Goal: Information Seeking & Learning: Learn about a topic

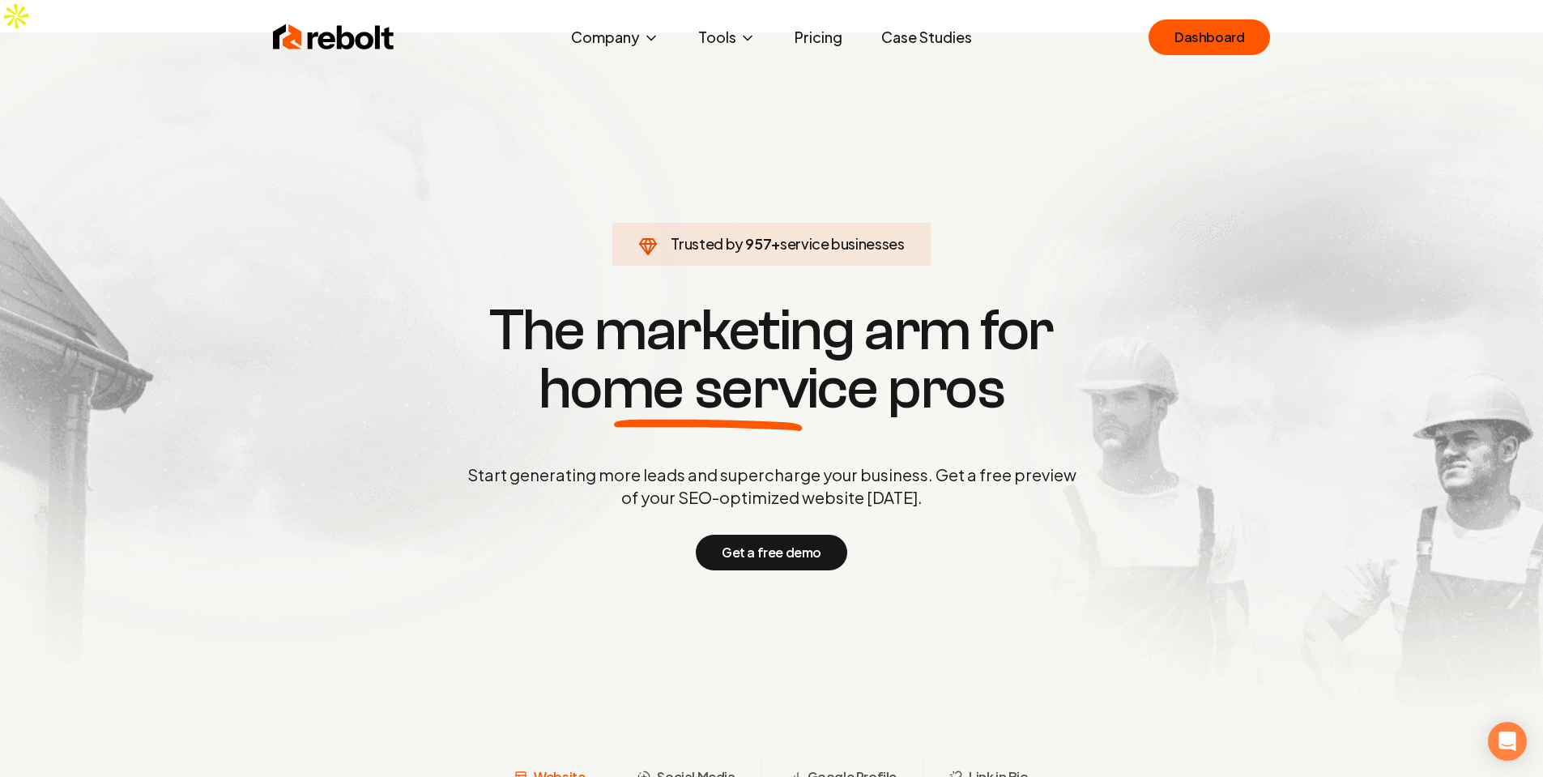
click at [1204, 61] on div "Rebolt Company About Blog Jobs Tools Google Review QR Code Generator Google Bus…" at bounding box center [771, 37] width 1036 height 49
click at [1175, 14] on div "Rebolt Company About Blog Jobs Tools Google Review QR Code Generator Google Bus…" at bounding box center [771, 37] width 1036 height 49
click at [1187, 34] on link "Dashboard" at bounding box center [1208, 37] width 121 height 36
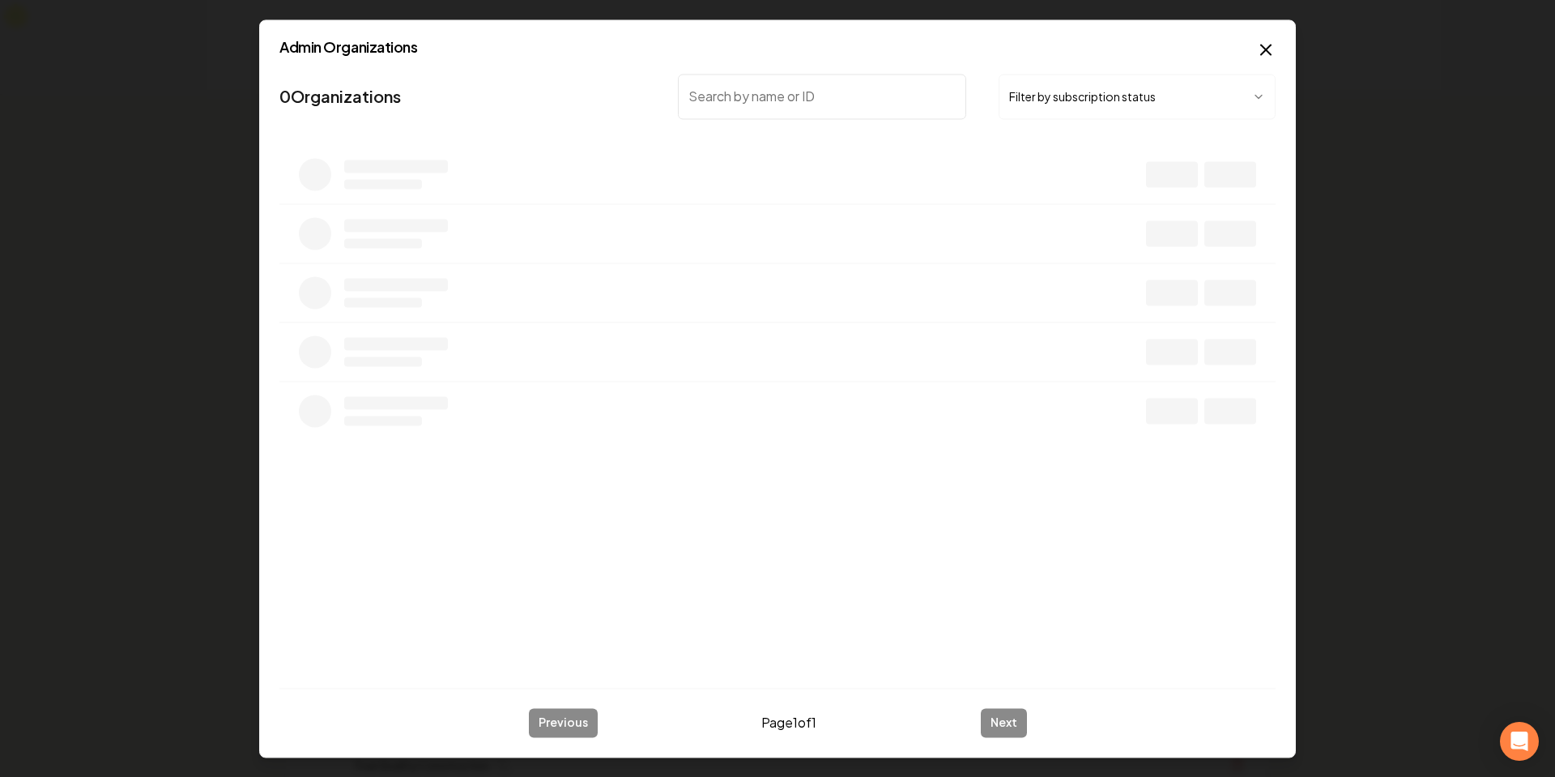
click at [499, 442] on div "0 Organizations Filter by subscription status" at bounding box center [777, 370] width 996 height 607
click at [484, 300] on li at bounding box center [777, 291] width 996 height 59
click at [540, 324] on li at bounding box center [777, 350] width 996 height 59
click at [558, 312] on li at bounding box center [777, 291] width 996 height 59
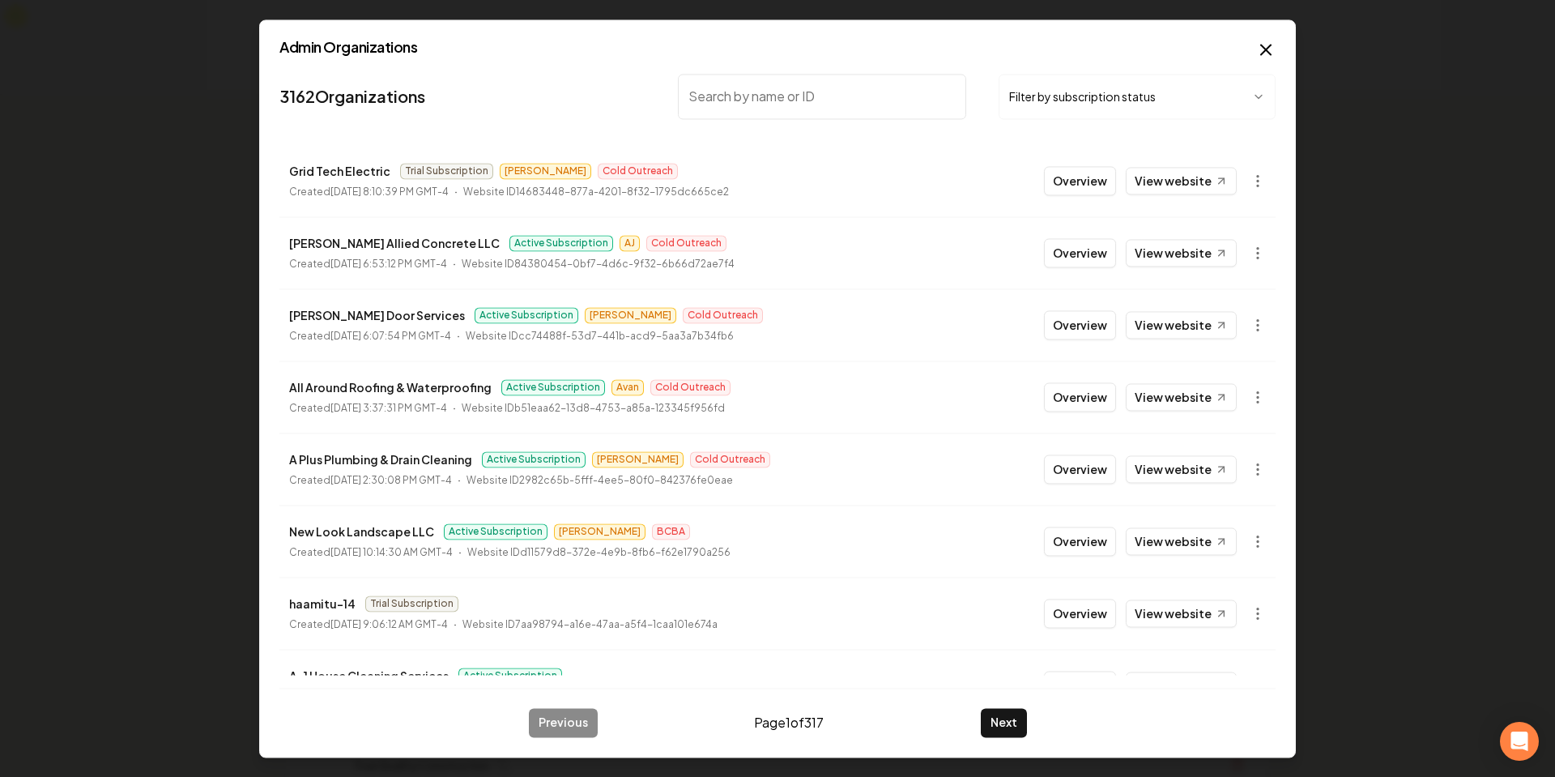
click at [550, 113] on nav "3162 Organizations Filter by subscription status" at bounding box center [777, 102] width 996 height 71
click at [1420, 263] on div "⌘ K Leads/Spam Admin Admin Access the main admin dashboard for managing orgs an…" at bounding box center [777, 388] width 1555 height 777
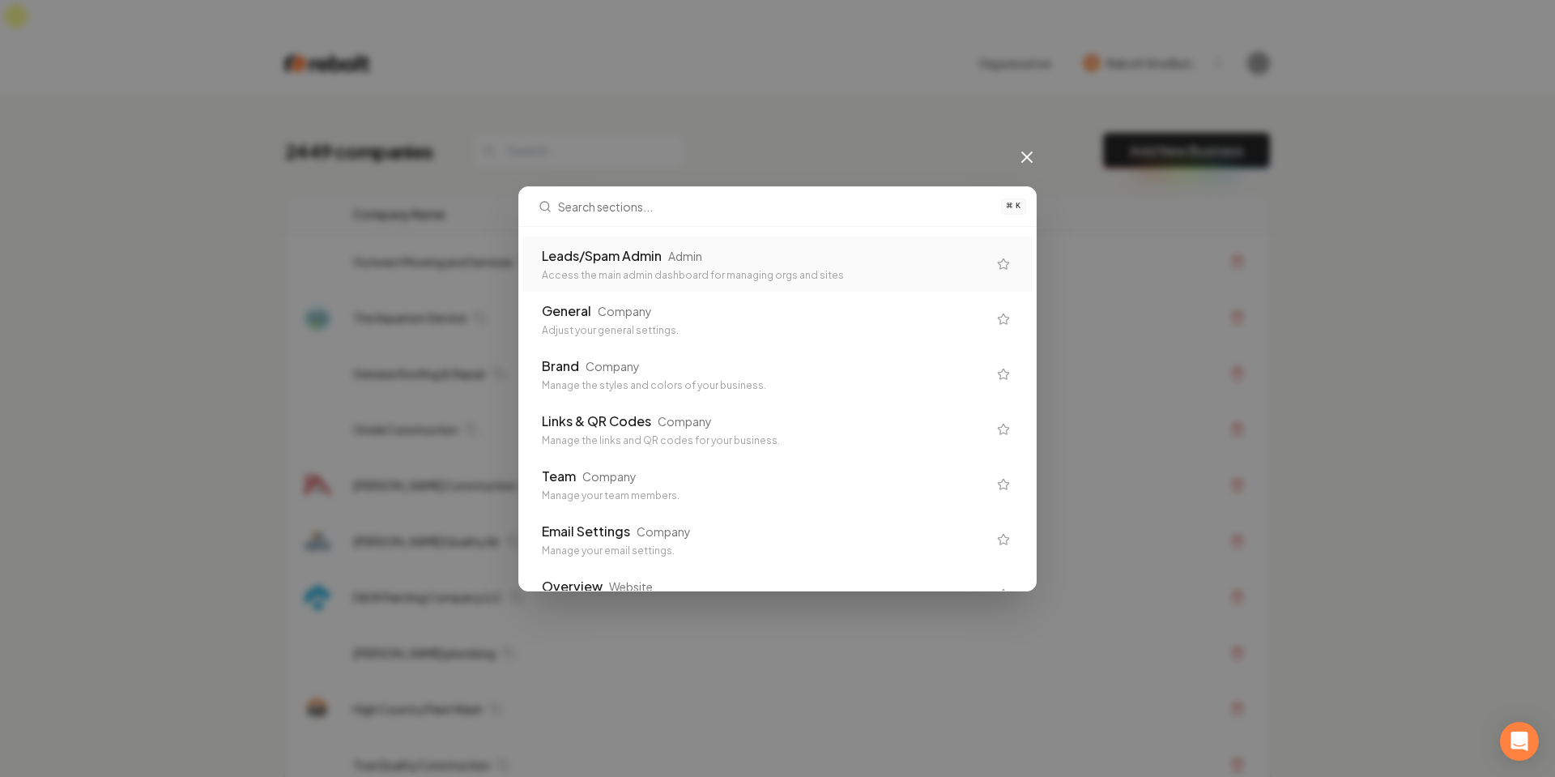
click at [1420, 263] on div "⌘ K Leads/Spam Admin Admin Access the main admin dashboard for managing orgs an…" at bounding box center [777, 388] width 1555 height 777
drag, startPoint x: 1373, startPoint y: 296, endPoint x: 1383, endPoint y: 319, distance: 25.7
click at [1373, 297] on div "⌘ K Leads/Spam Admin Admin Access the main admin dashboard for managing orgs an…" at bounding box center [777, 388] width 1555 height 777
click at [1375, 389] on div "⌘ K Leads/Spam Admin Admin Access the main admin dashboard for managing orgs an…" at bounding box center [777, 388] width 1555 height 777
click at [1370, 386] on div "⌘ K Leads/Spam Admin Admin Access the main admin dashboard for managing orgs an…" at bounding box center [777, 388] width 1555 height 777
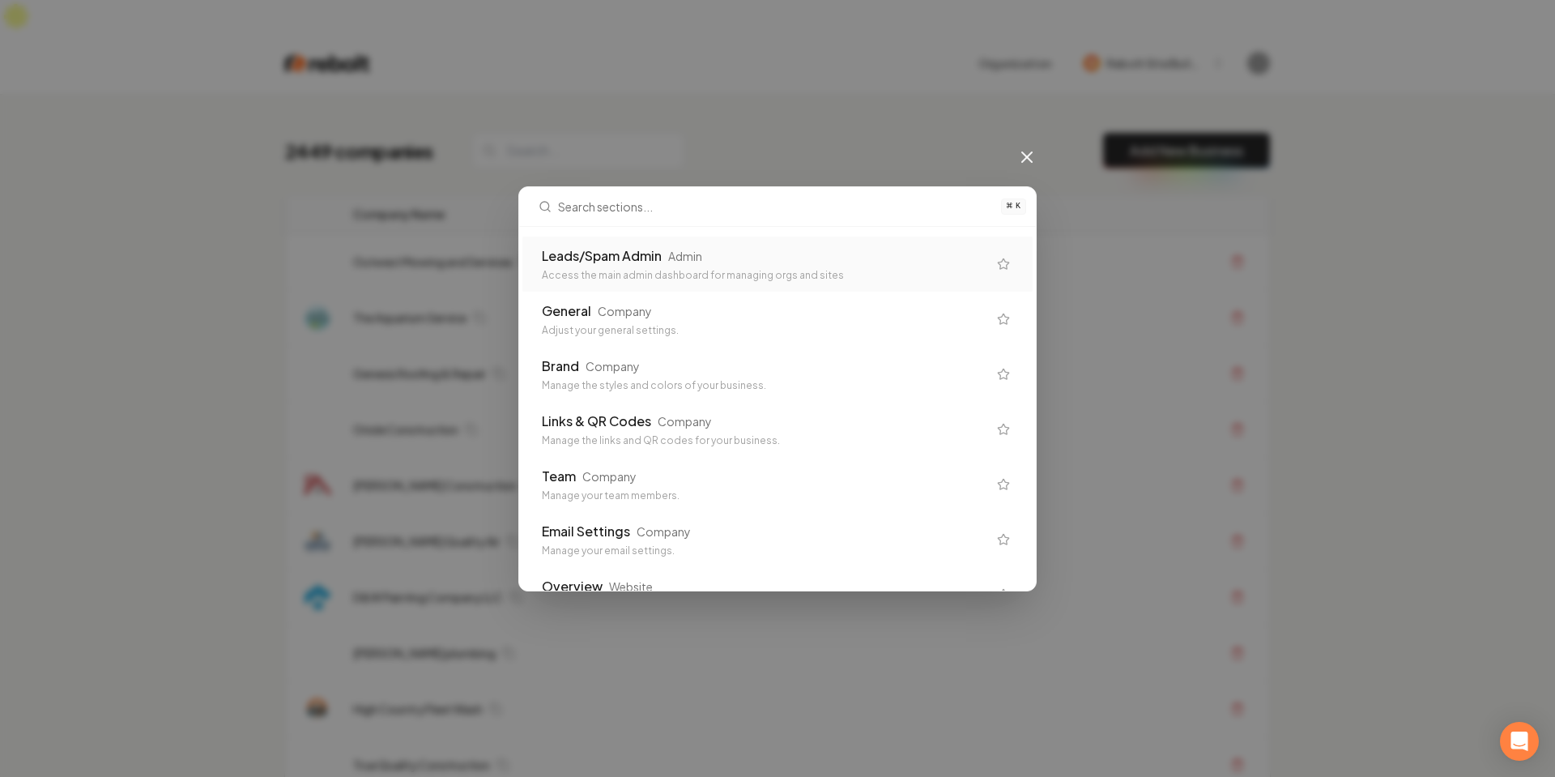
click at [1022, 155] on icon at bounding box center [1026, 156] width 19 height 19
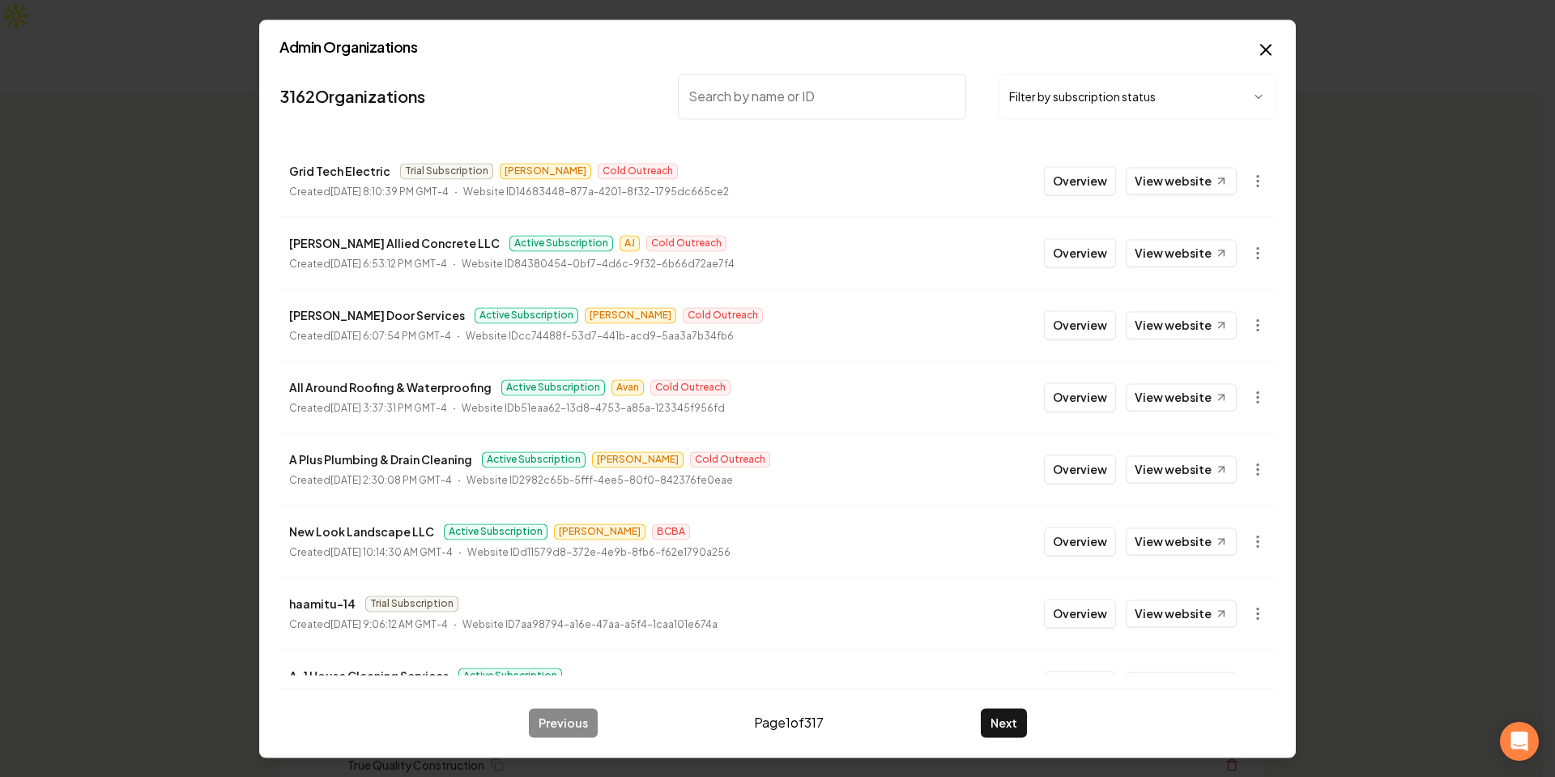
click at [774, 99] on input "search" at bounding box center [822, 96] width 288 height 45
click at [1249, 174] on icon "button" at bounding box center [1257, 180] width 16 height 16
click at [945, 184] on div at bounding box center [777, 388] width 1555 height 777
click at [1250, 54] on div "Admin Organizations 3162 Organizations Filter by subscription status Grid Tech …" at bounding box center [777, 388] width 1036 height 738
click at [1266, 48] on icon "button" at bounding box center [1265, 49] width 19 height 19
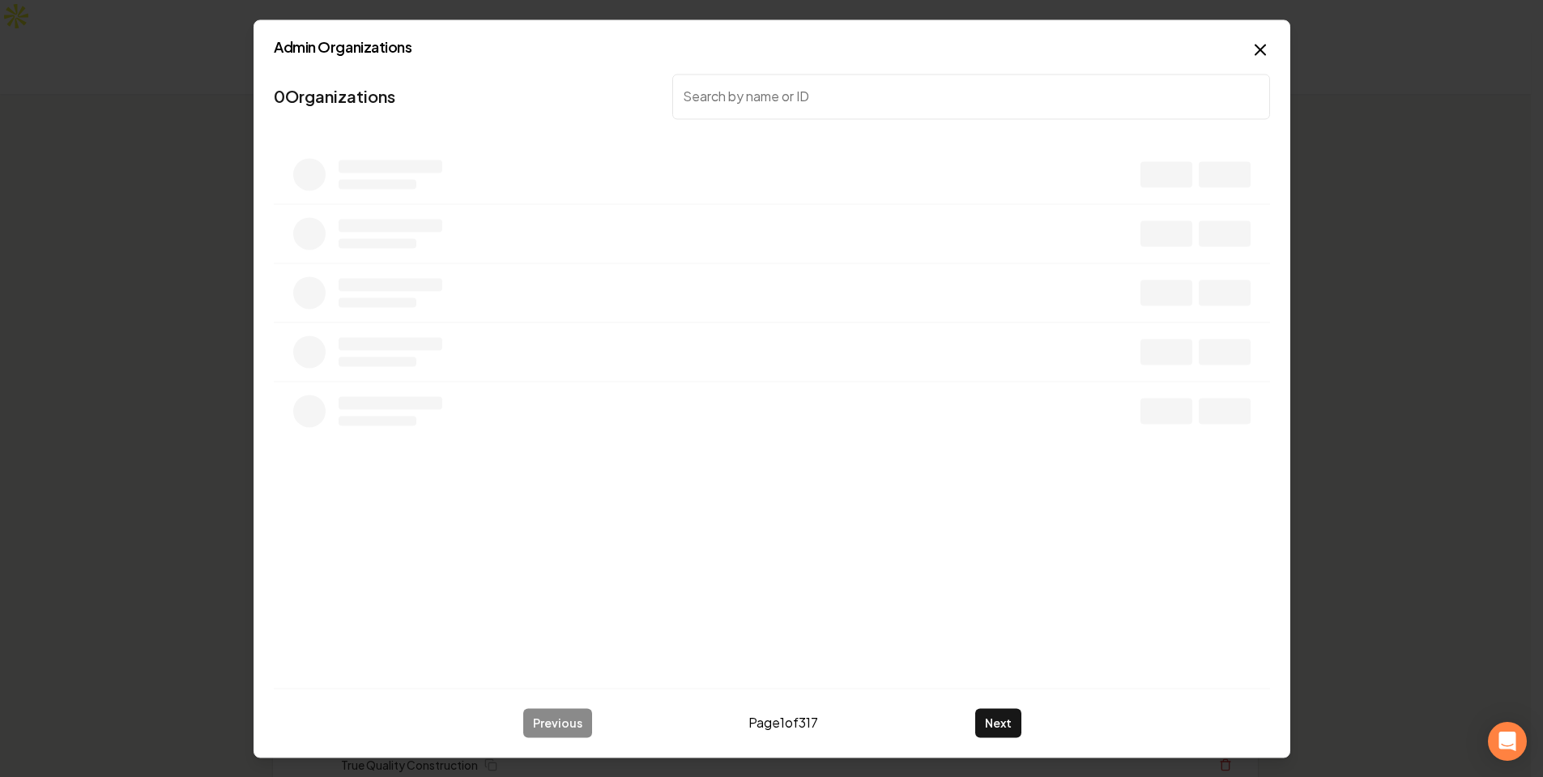
click at [819, 100] on nav "0 Organizations" at bounding box center [772, 102] width 996 height 71
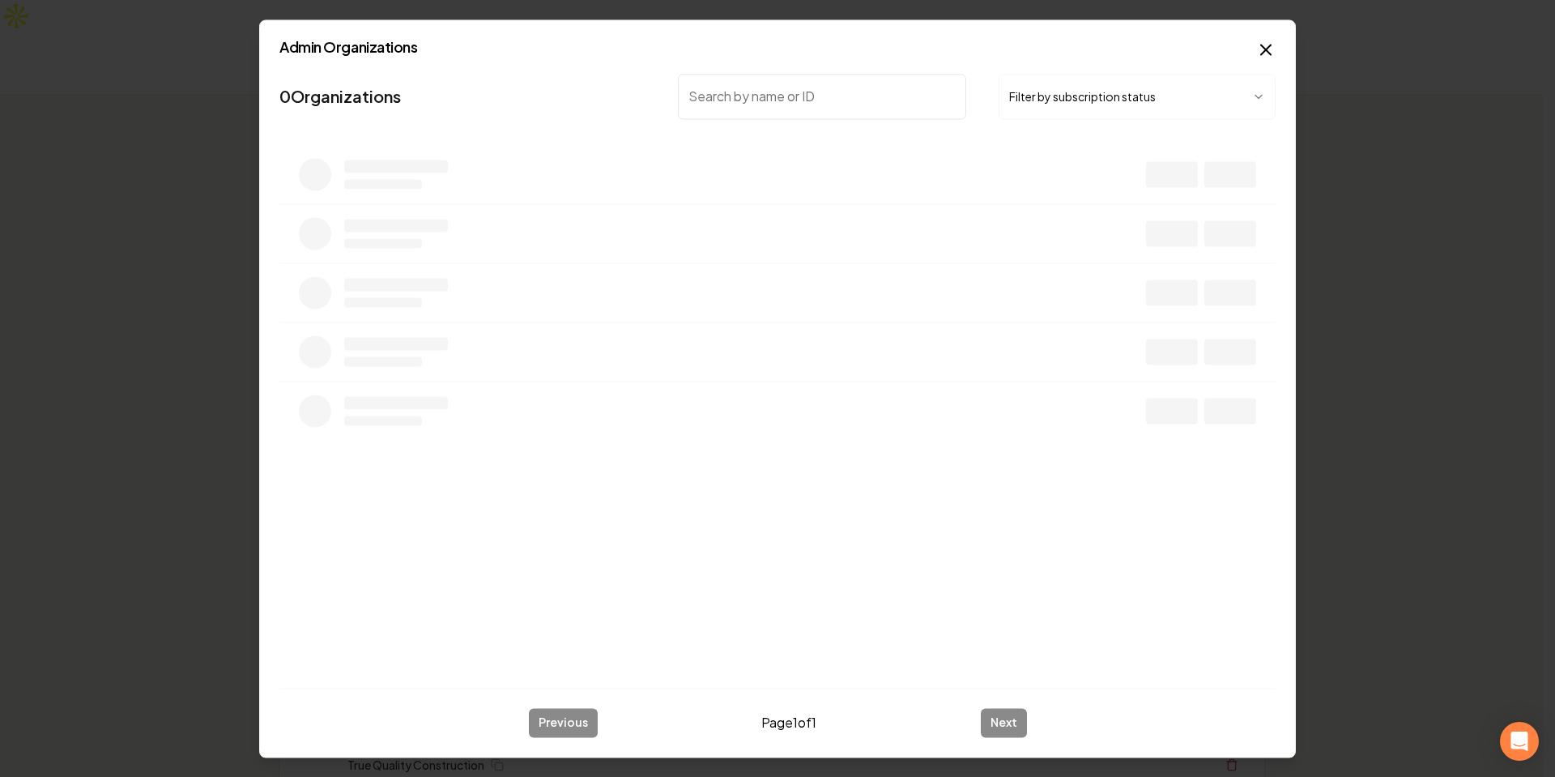
click at [819, 100] on input "search" at bounding box center [822, 96] width 288 height 45
click at [762, 99] on input "search" at bounding box center [822, 96] width 288 height 45
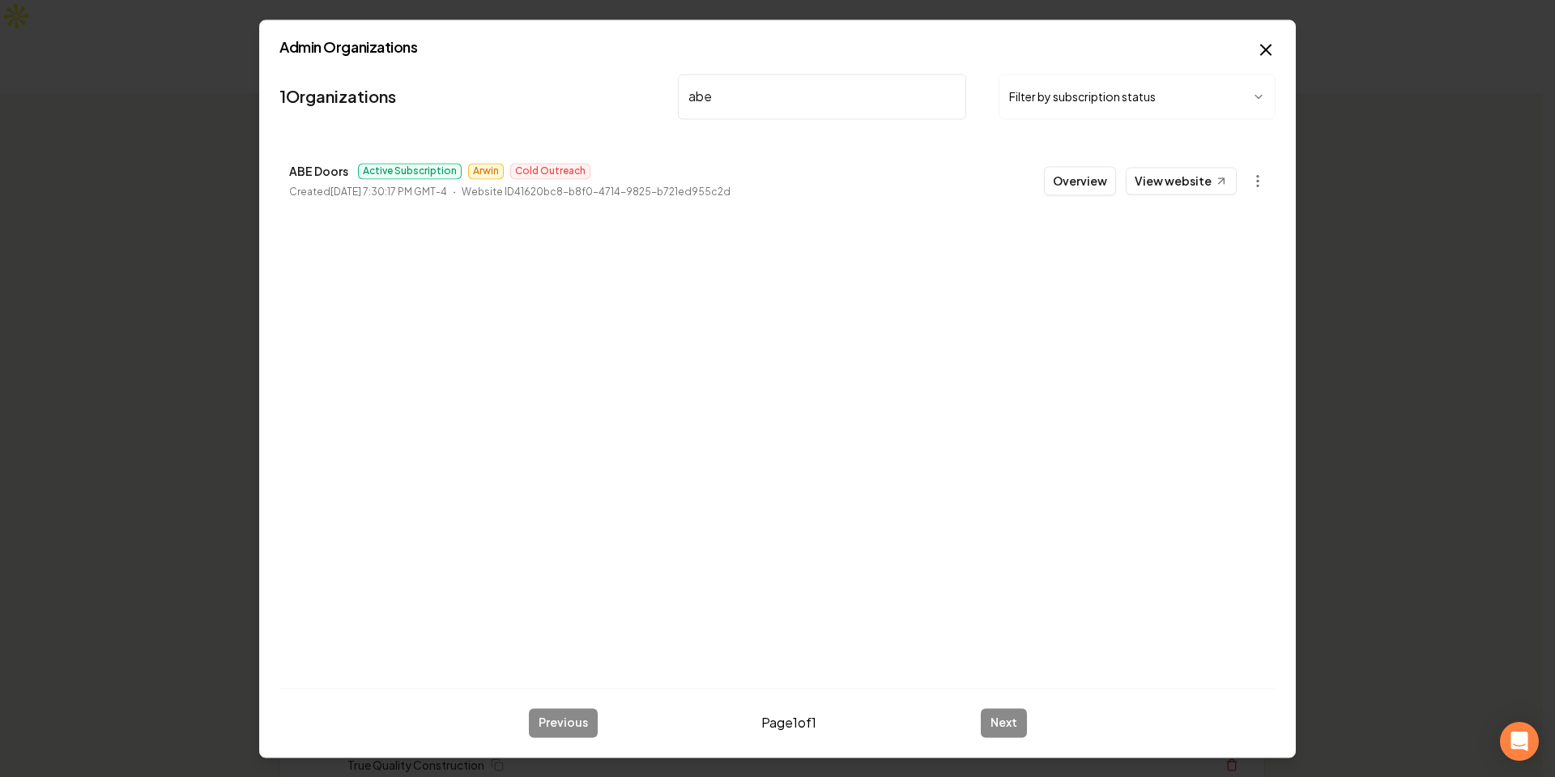
type input "abe"
drag, startPoint x: 313, startPoint y: 172, endPoint x: 742, endPoint y: 211, distance: 430.9
click at [313, 172] on p "ABE Doors" at bounding box center [318, 170] width 59 height 19
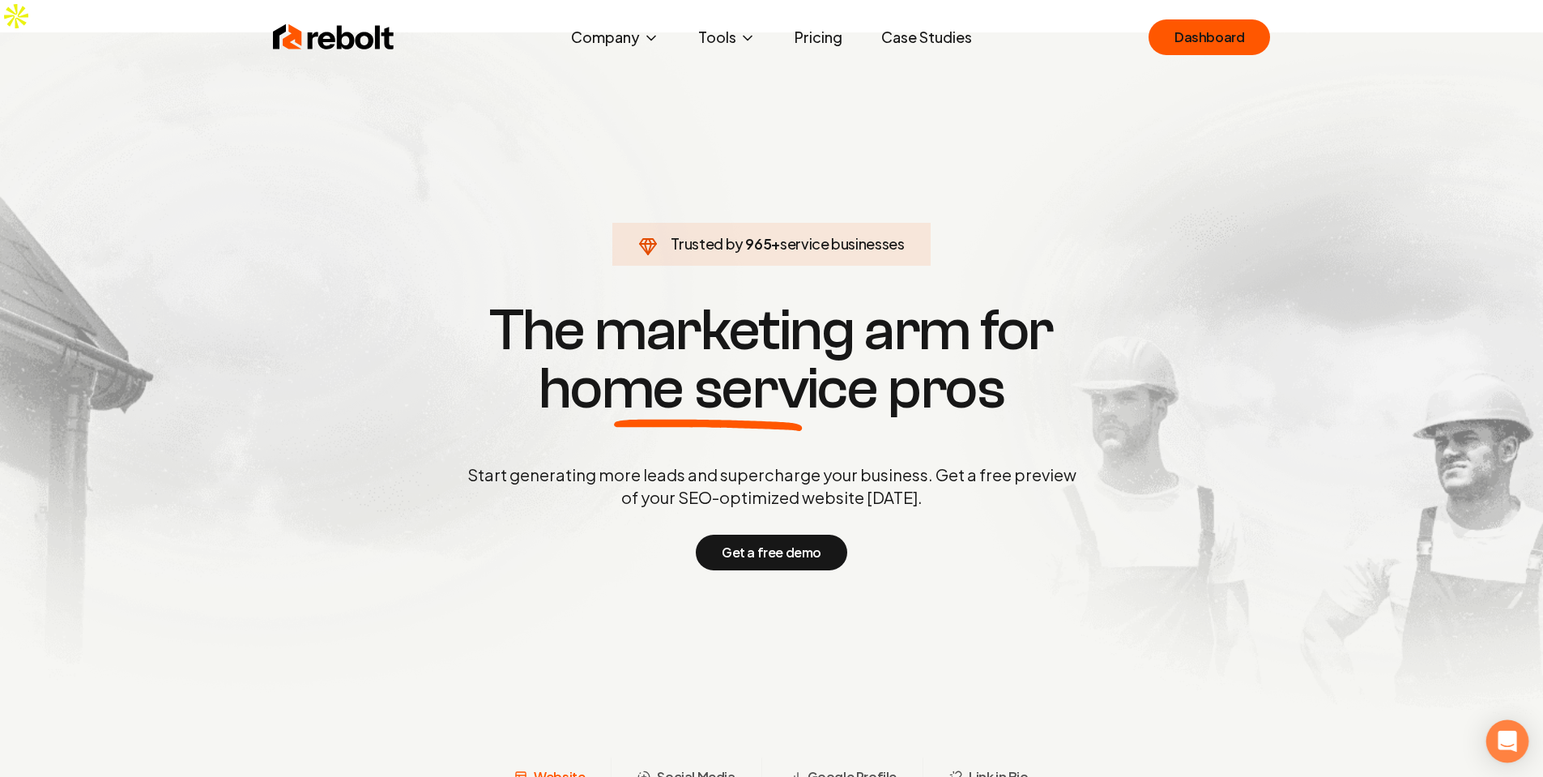
click at [1509, 728] on div "Open Intercom Messenger" at bounding box center [1507, 741] width 43 height 43
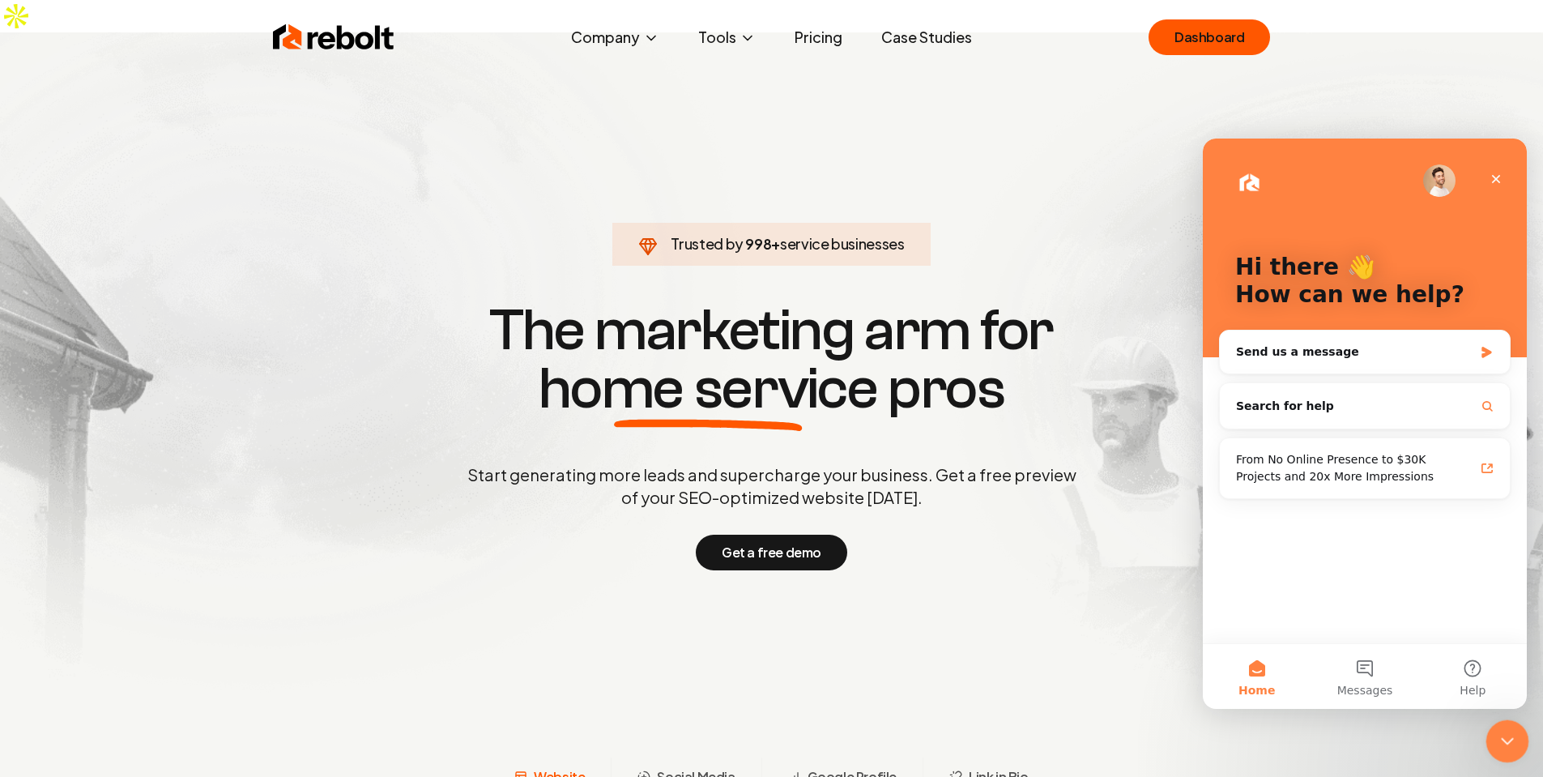
click at [1508, 740] on icon "Close Intercom Messenger" at bounding box center [1504, 738] width 19 height 19
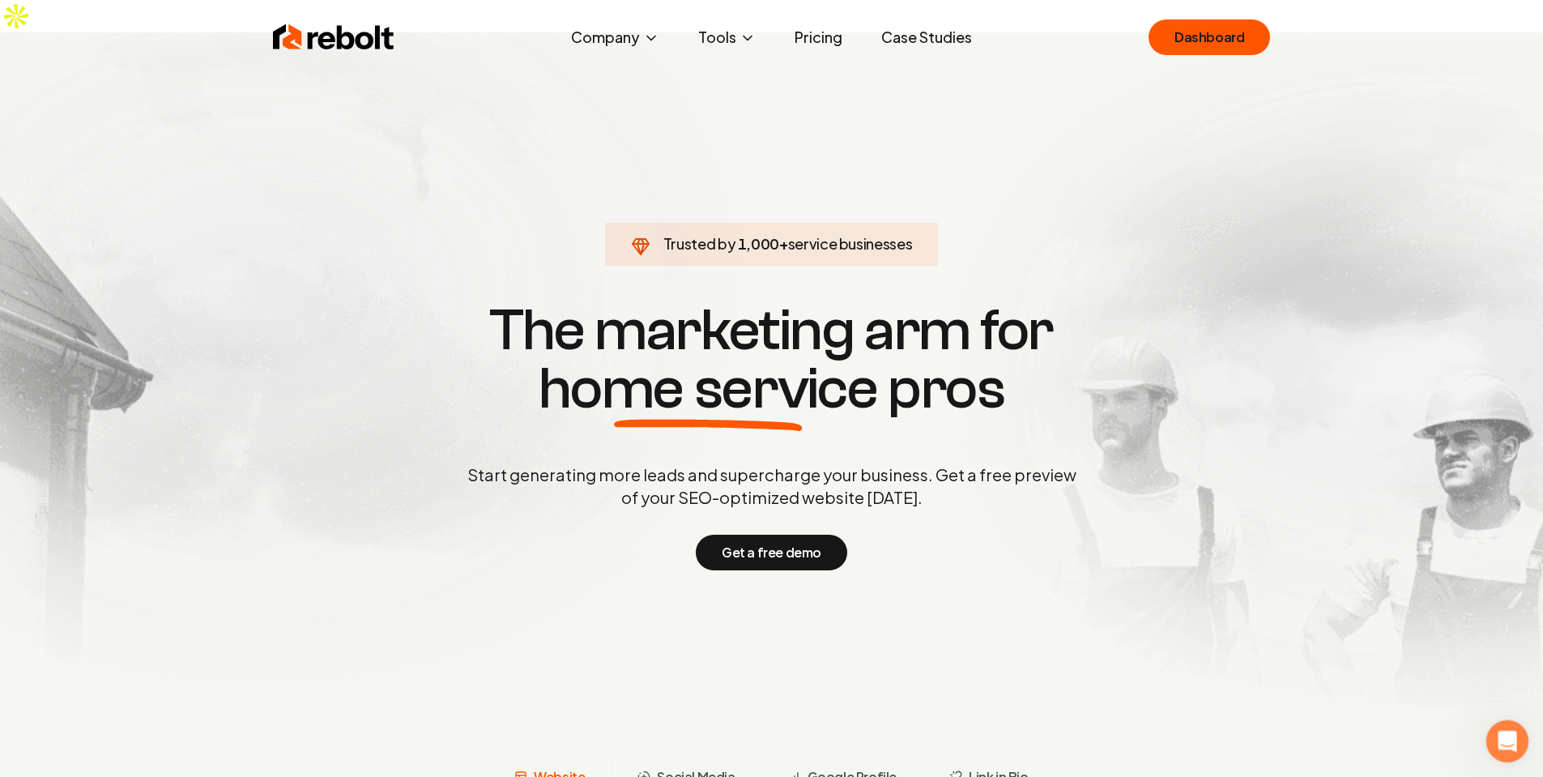
click at [1496, 748] on div "Open Intercom Messenger" at bounding box center [1504, 738] width 53 height 53
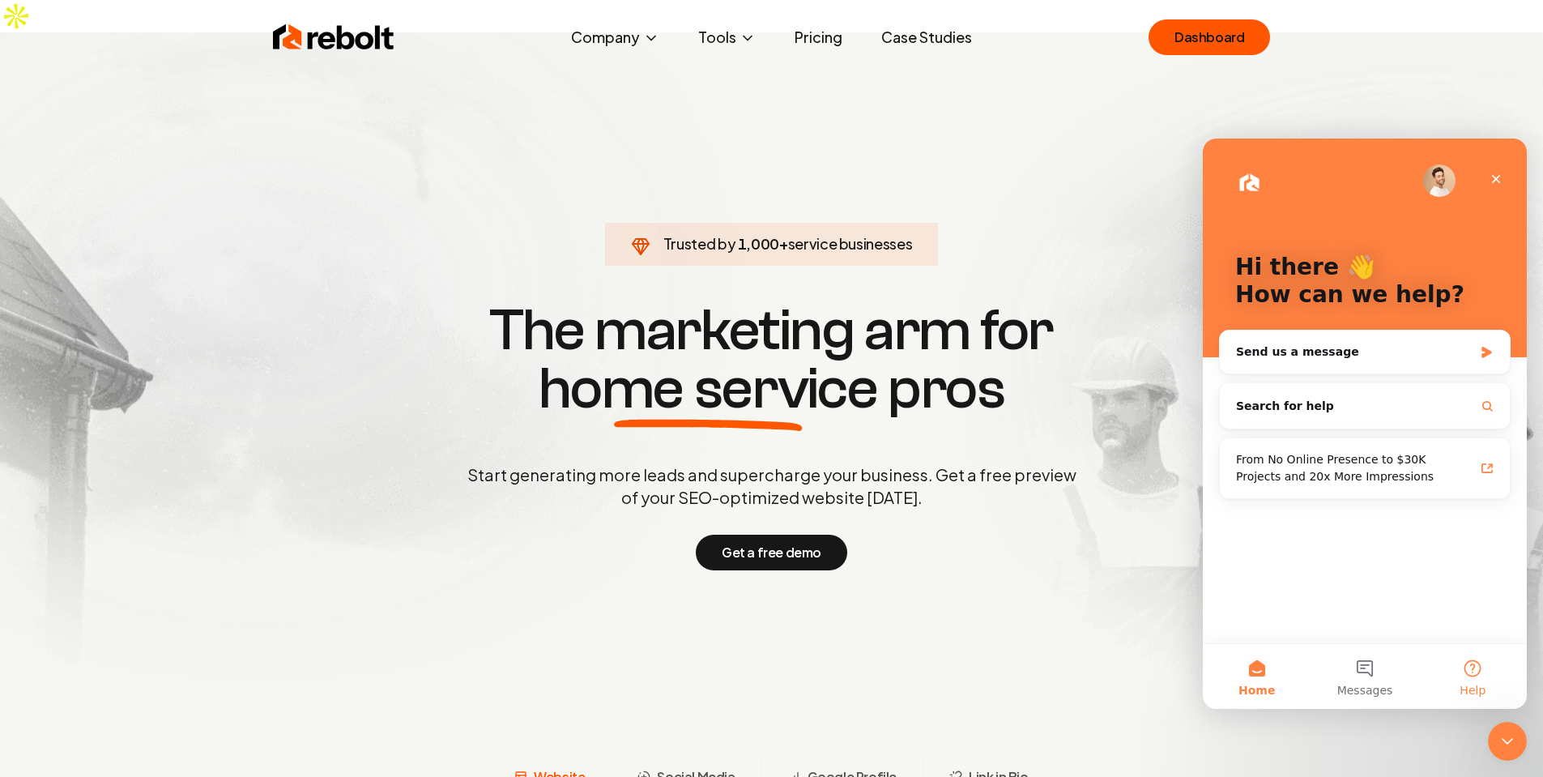
click at [1479, 666] on button "Help" at bounding box center [1473, 676] width 108 height 65
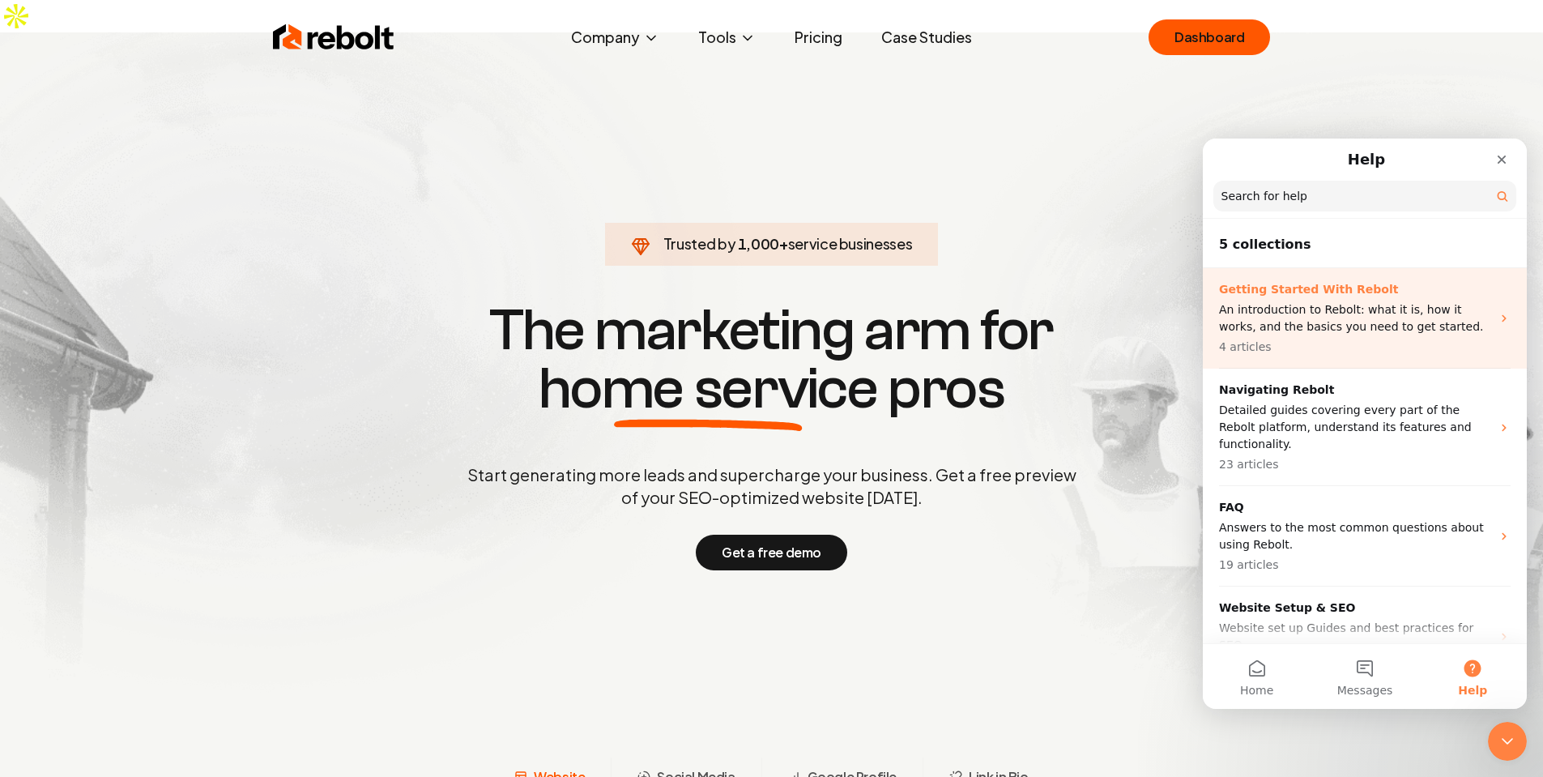
click at [1332, 300] on div "Getting Started With Rebolt An introduction to Rebolt: what it is, how it works…" at bounding box center [1355, 318] width 272 height 74
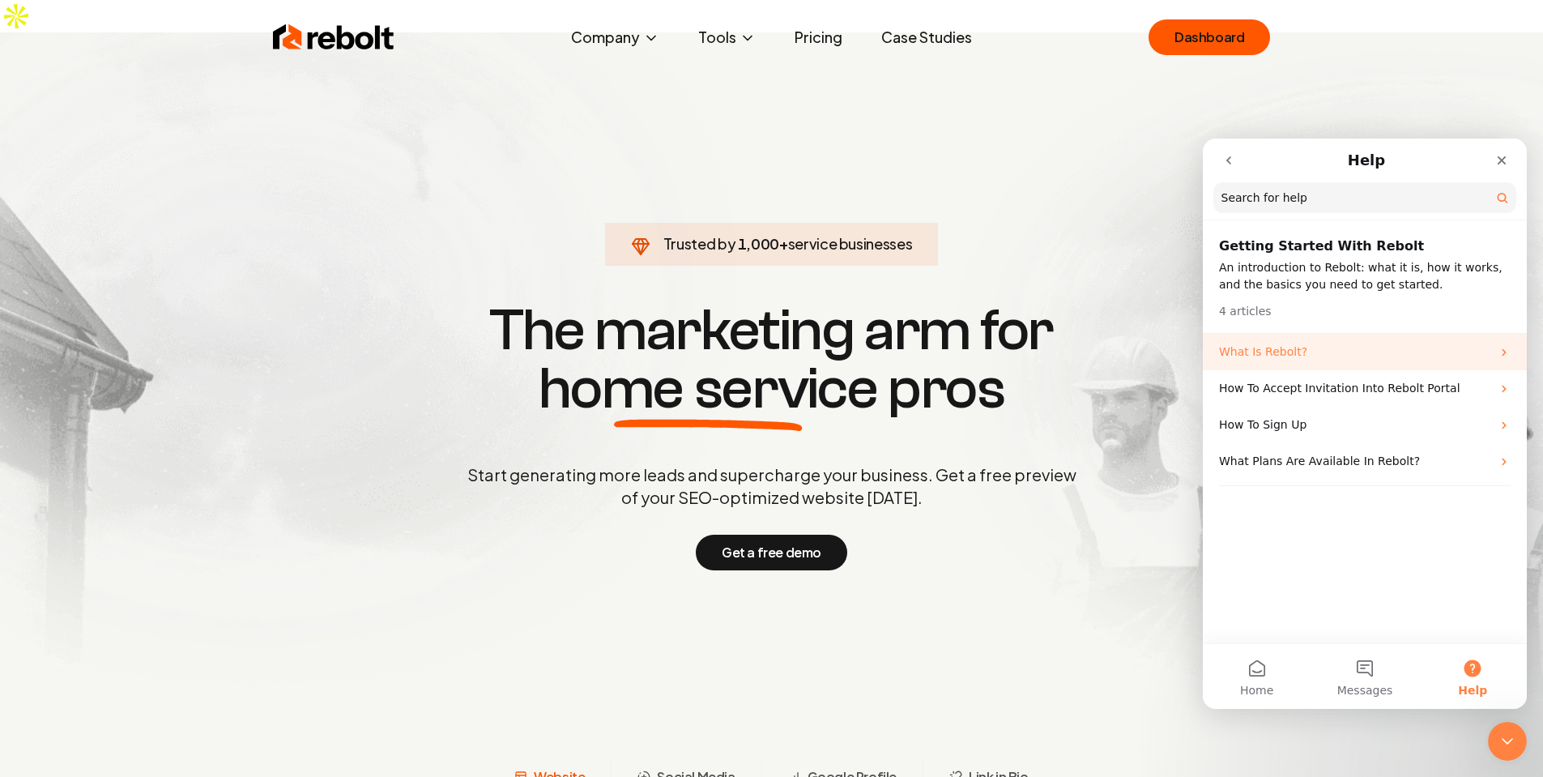
click at [1280, 348] on p "What Is Rebolt?" at bounding box center [1355, 351] width 272 height 17
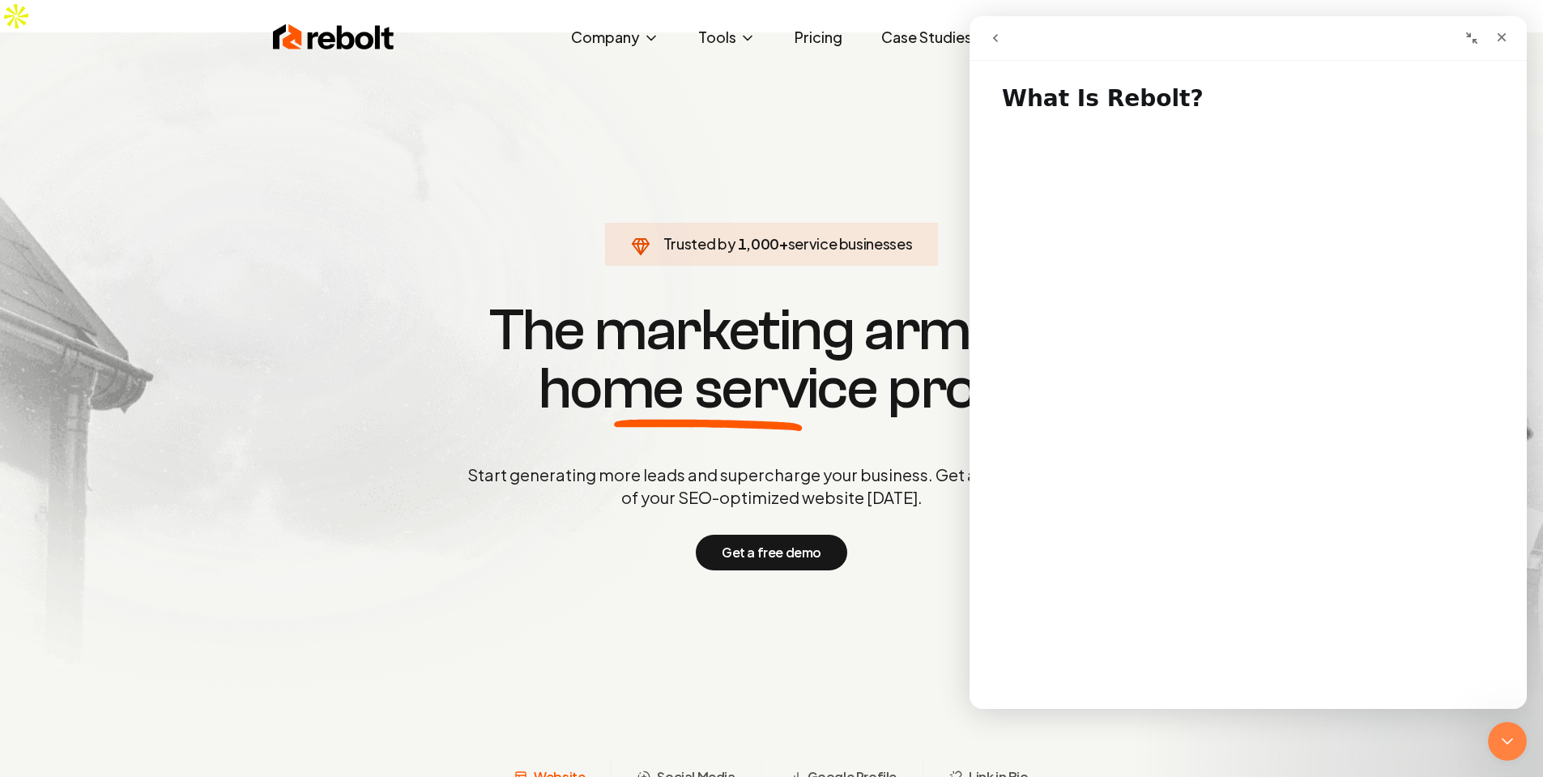
click at [635, 428] on div "Trusted by 1,000 + service businesses The marketing arm for home service pros S…" at bounding box center [771, 433] width 803 height 272
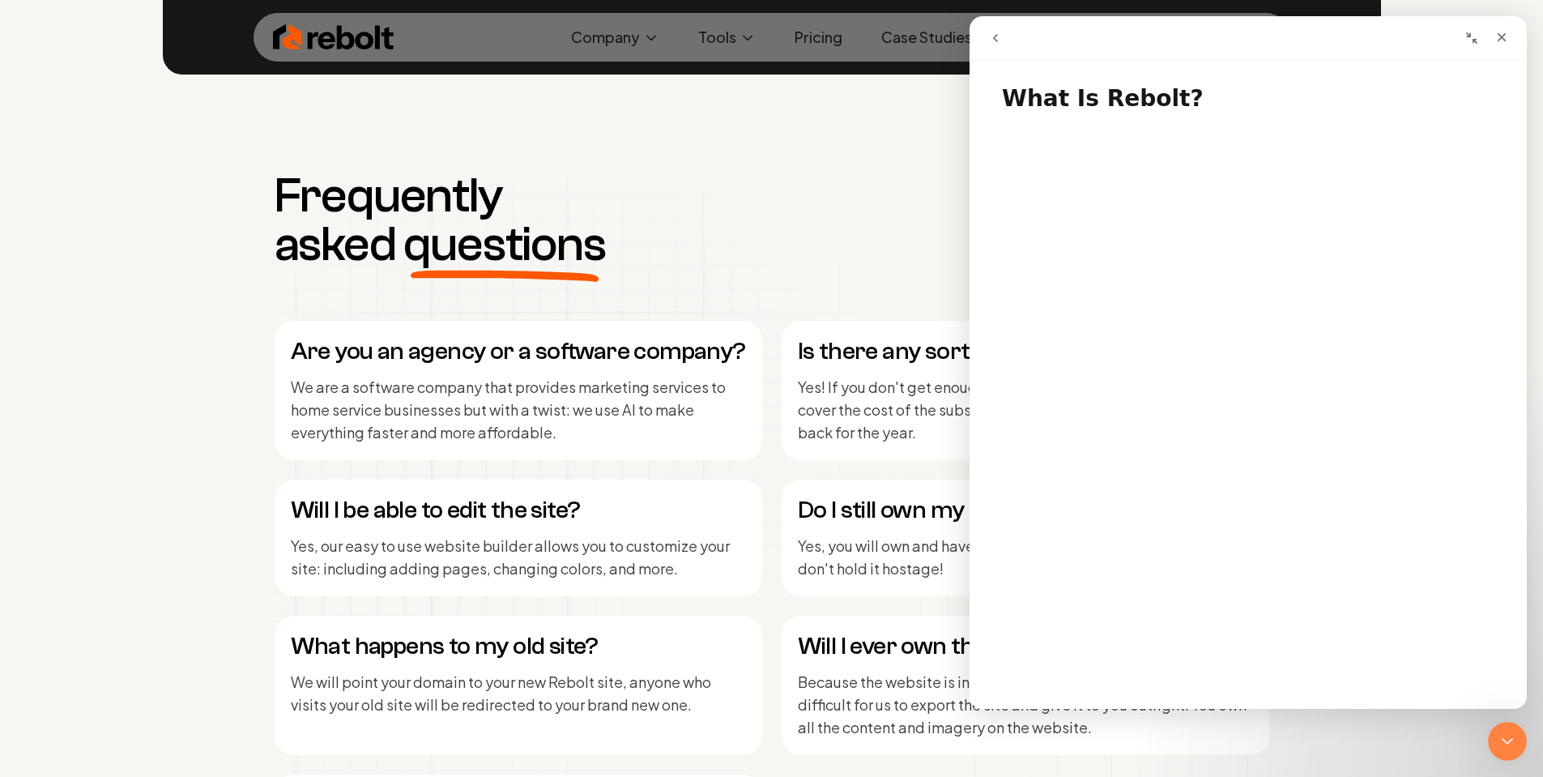
scroll to position [7837, 0]
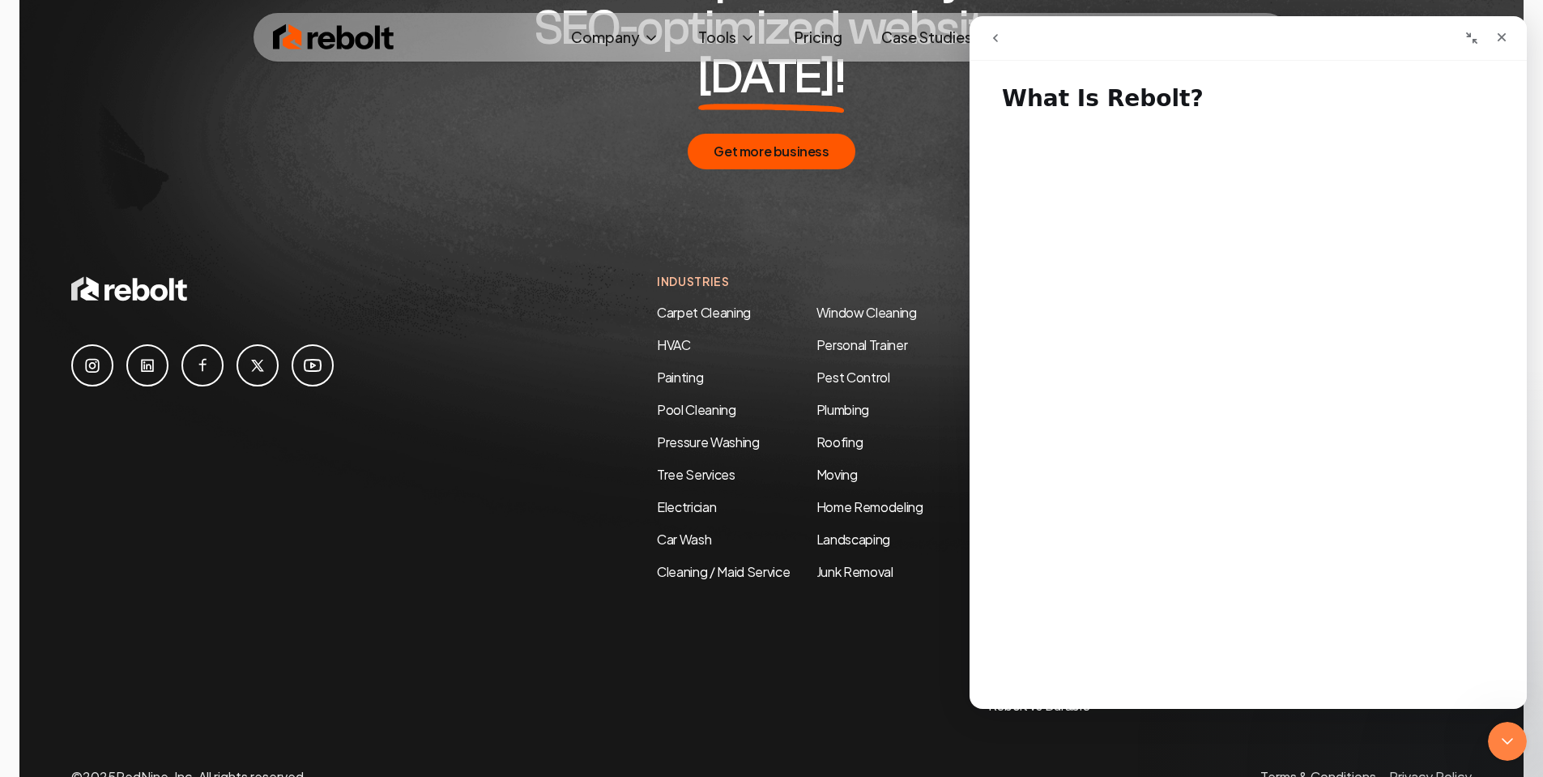
click at [693, 641] on div "Industries Carpet Cleaning HVAC Painting Pool Cleaning Pressure Washing Tree Se…" at bounding box center [771, 529] width 1400 height 513
drag, startPoint x: 196, startPoint y: 699, endPoint x: 85, endPoint y: 700, distance: 110.9
click at [85, 767] on p "© 2025 RedNine, Inc. All rights reserved." at bounding box center [189, 776] width 236 height 19
copy p "2025 RedNine, Inc"
